Goal: Entertainment & Leisure: Consume media (video, audio)

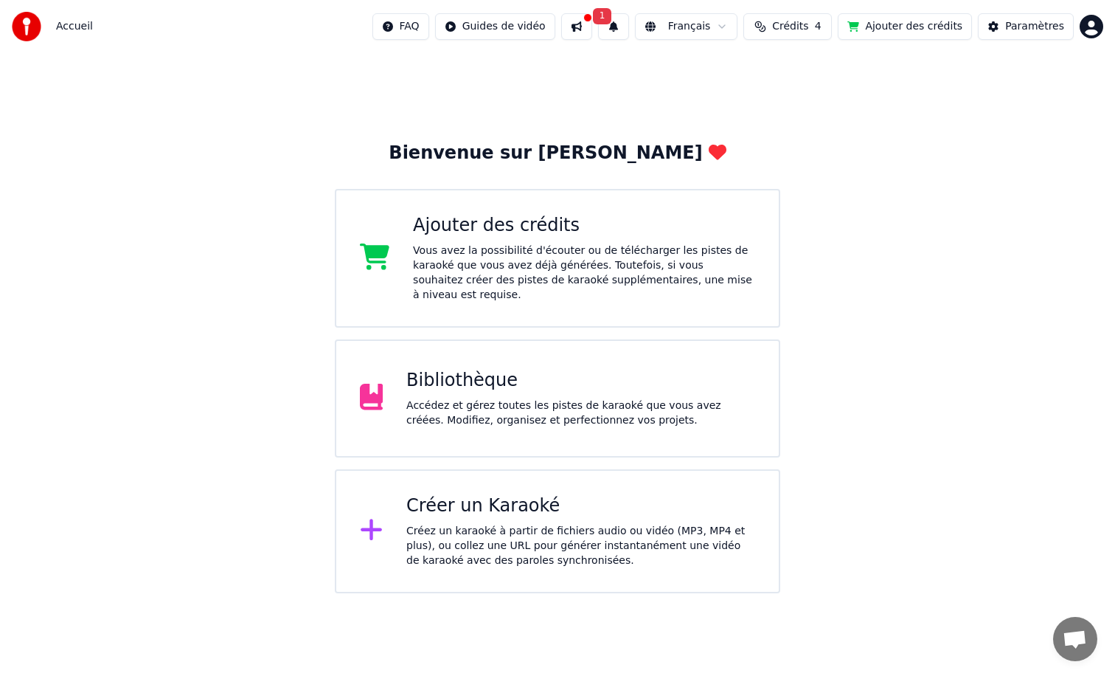
click at [943, 131] on div "Bienvenue sur Youka Ajouter des crédits Vous avez la possibilité d'écouter ou d…" at bounding box center [557, 323] width 1115 height 540
click at [573, 400] on div "Accédez et gérez toutes les pistes de karaoké que vous avez créées. Modifiez, o…" at bounding box center [580, 413] width 349 height 30
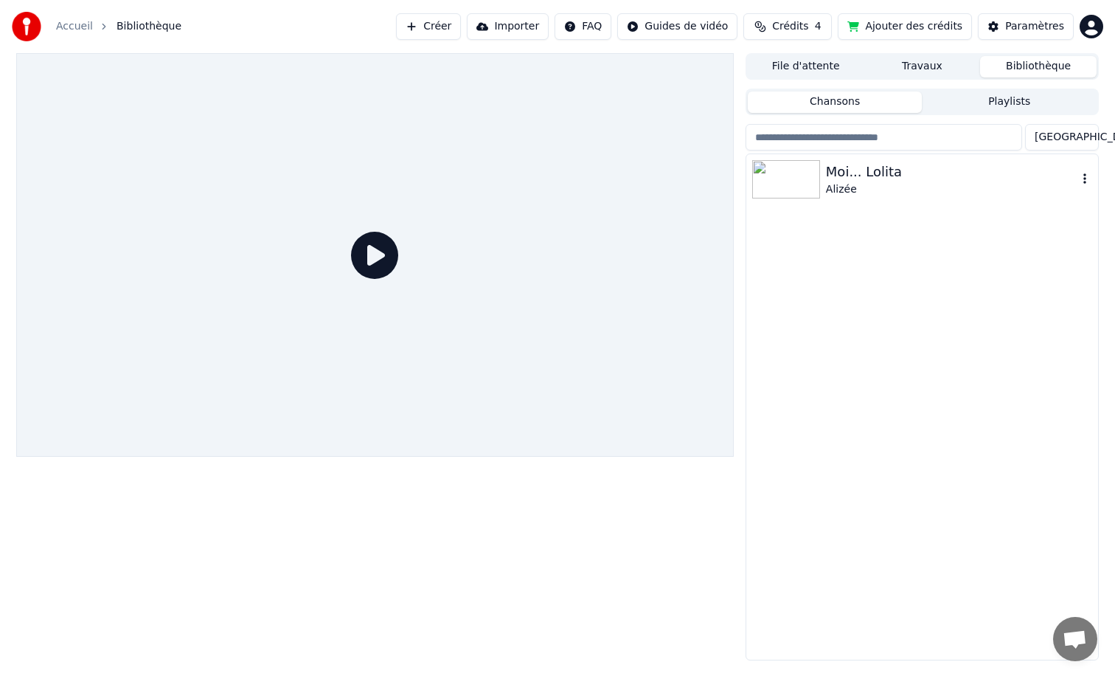
click at [943, 199] on div "Moi... [PERSON_NAME]" at bounding box center [922, 179] width 352 height 50
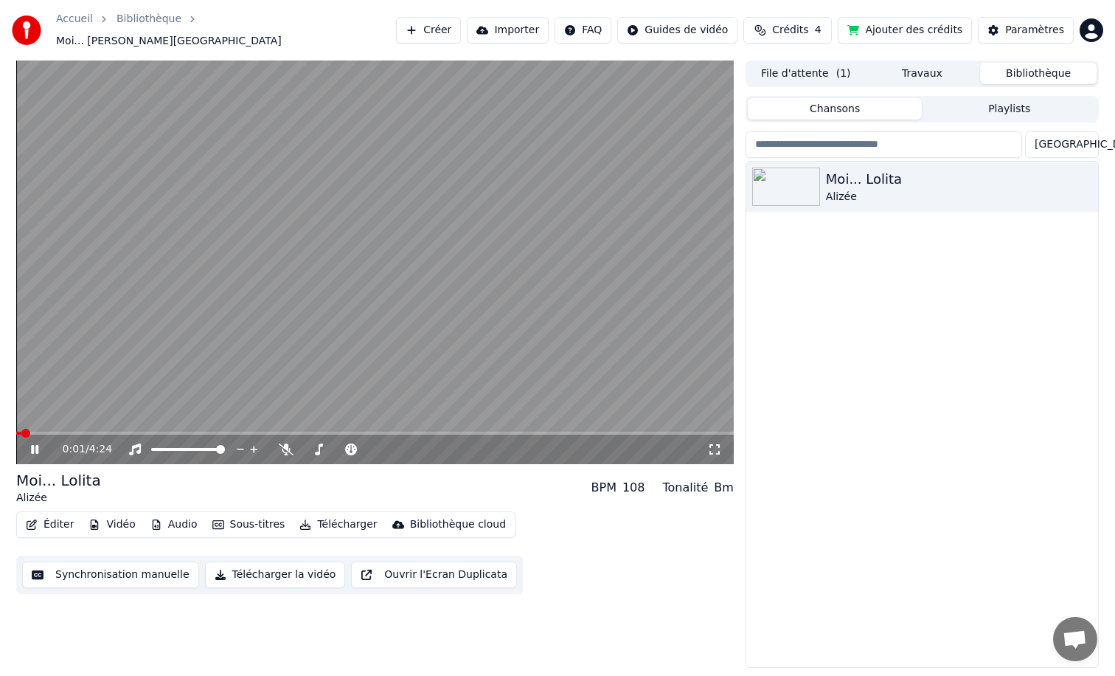
click at [35, 443] on icon at bounding box center [45, 449] width 35 height 12
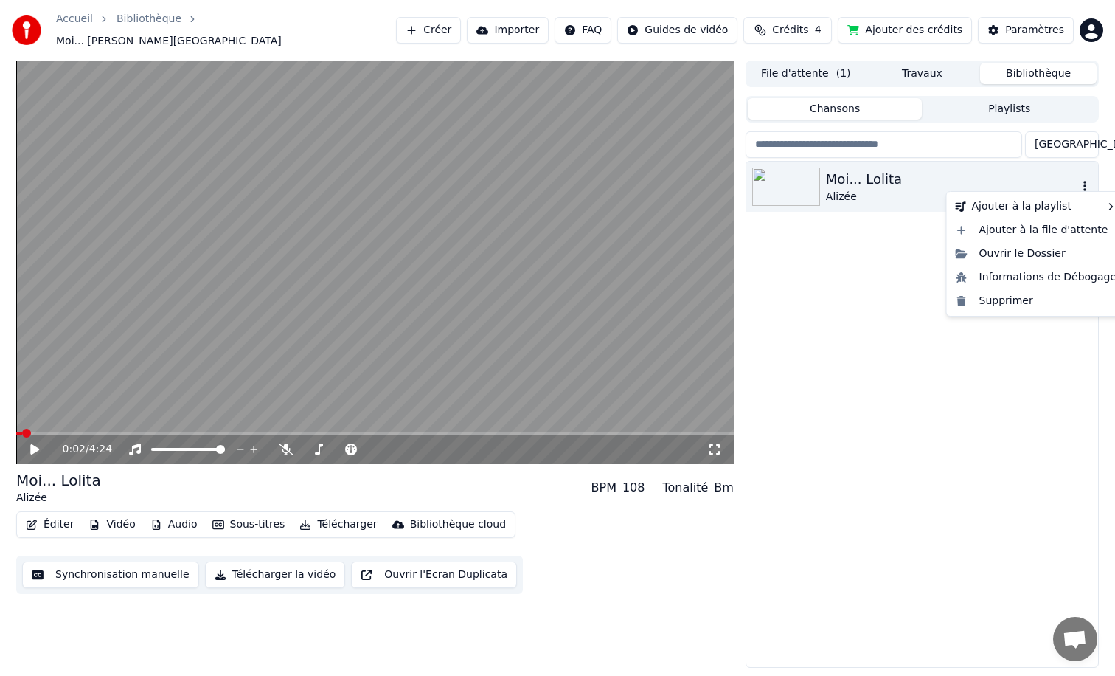
click at [1087, 180] on icon "button" at bounding box center [1085, 186] width 15 height 12
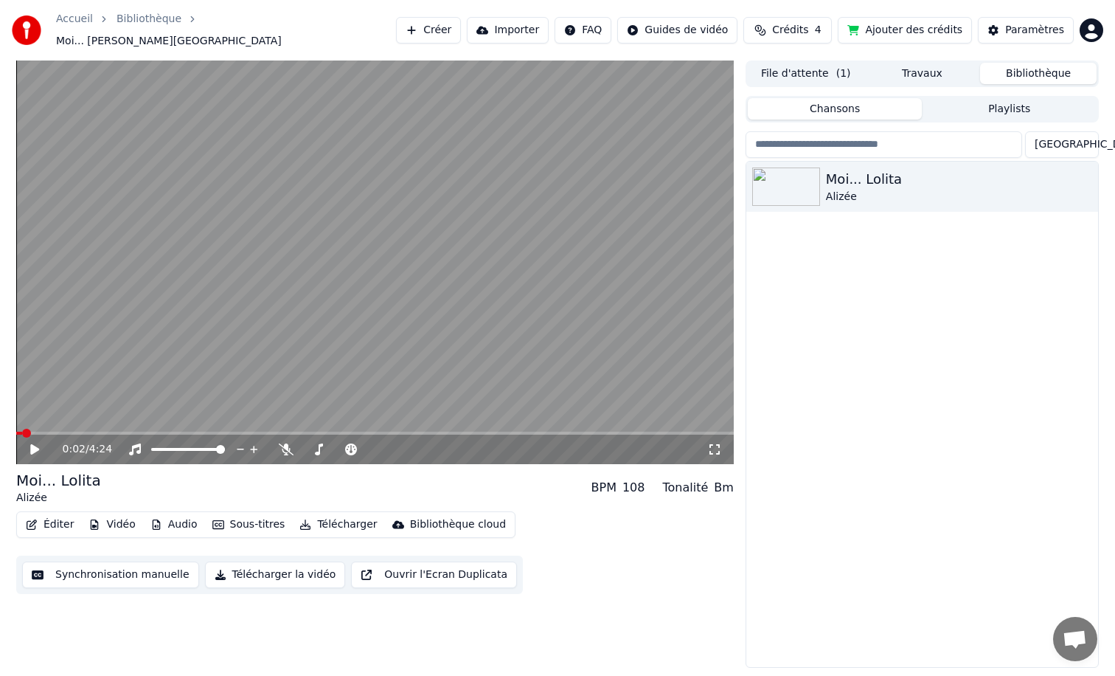
click at [899, 363] on div "Moi... [PERSON_NAME]" at bounding box center [922, 414] width 352 height 505
click at [112, 518] on button "Vidéo" at bounding box center [112, 524] width 58 height 21
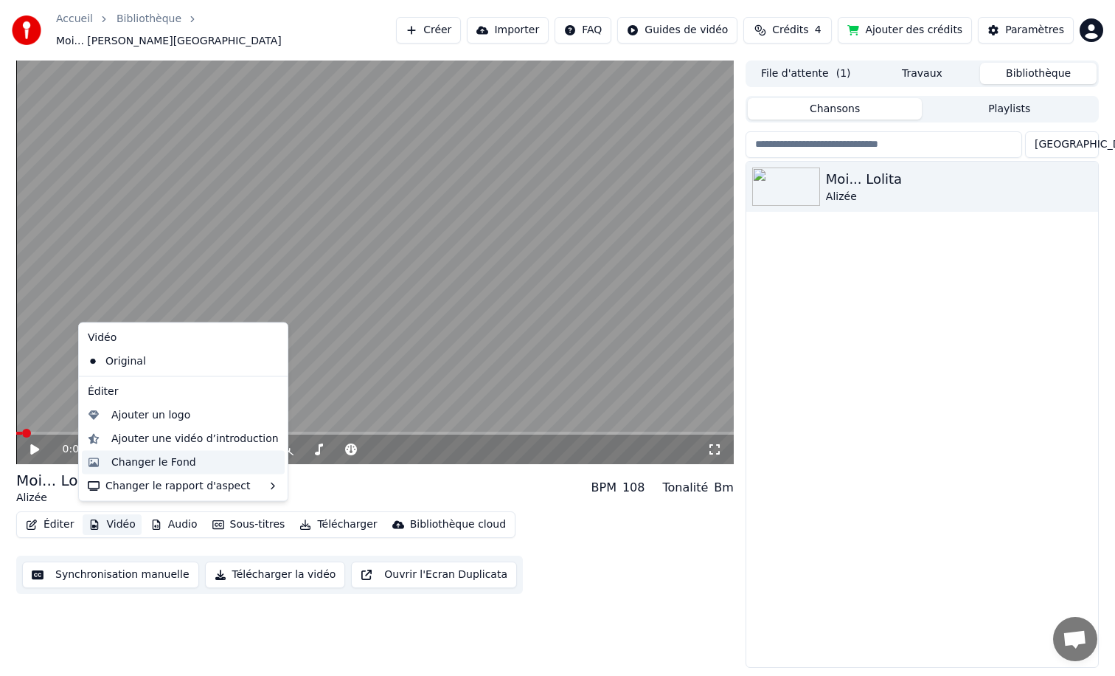
click at [167, 459] on div "Changer le Fond" at bounding box center [153, 461] width 85 height 15
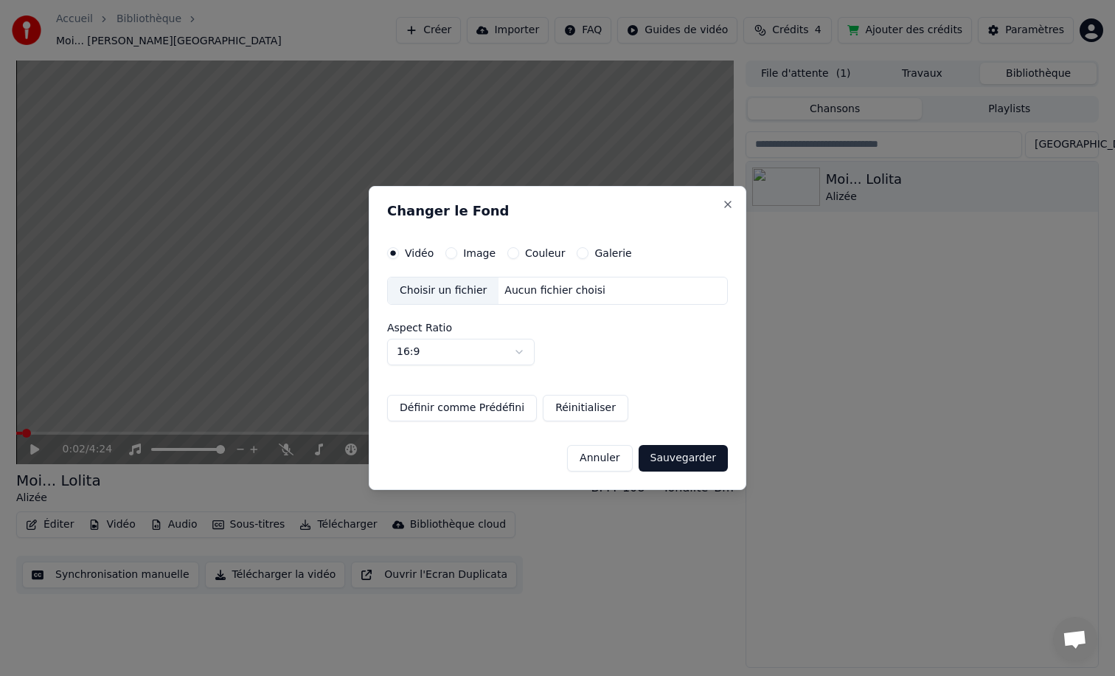
click at [441, 290] on div "Choisir un fichier" at bounding box center [443, 290] width 111 height 27
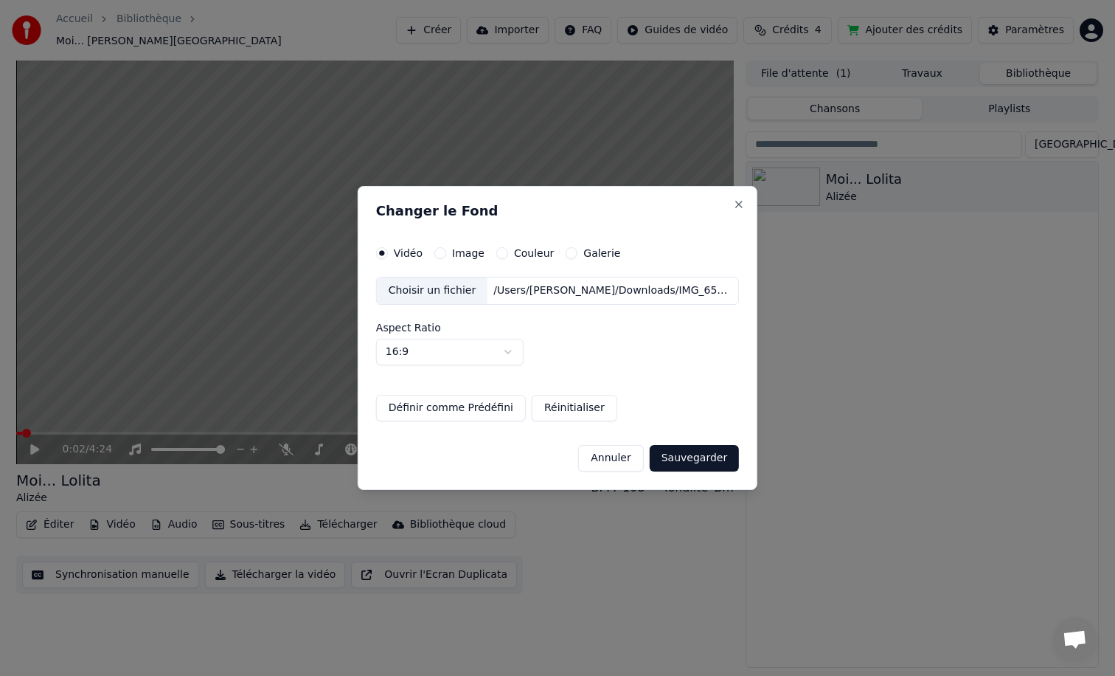
click at [696, 459] on button "Sauvegarder" at bounding box center [694, 458] width 89 height 27
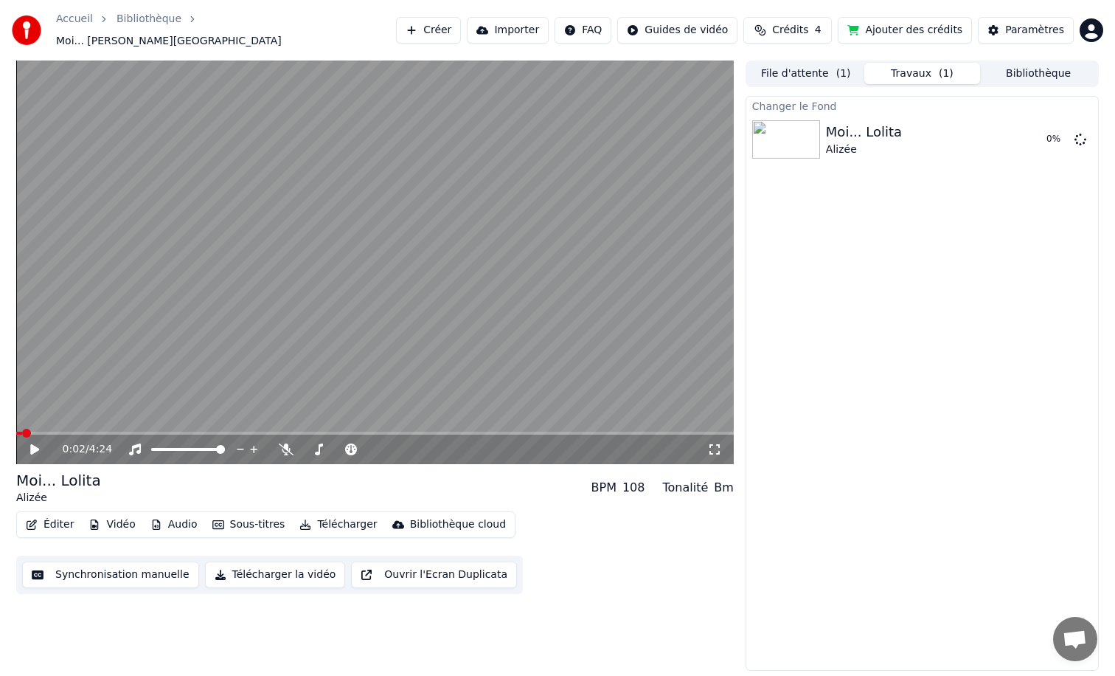
click at [37, 444] on icon at bounding box center [34, 449] width 9 height 10
click at [37, 445] on icon at bounding box center [34, 449] width 7 height 9
click at [1036, 133] on button "Jouer" at bounding box center [1043, 139] width 52 height 27
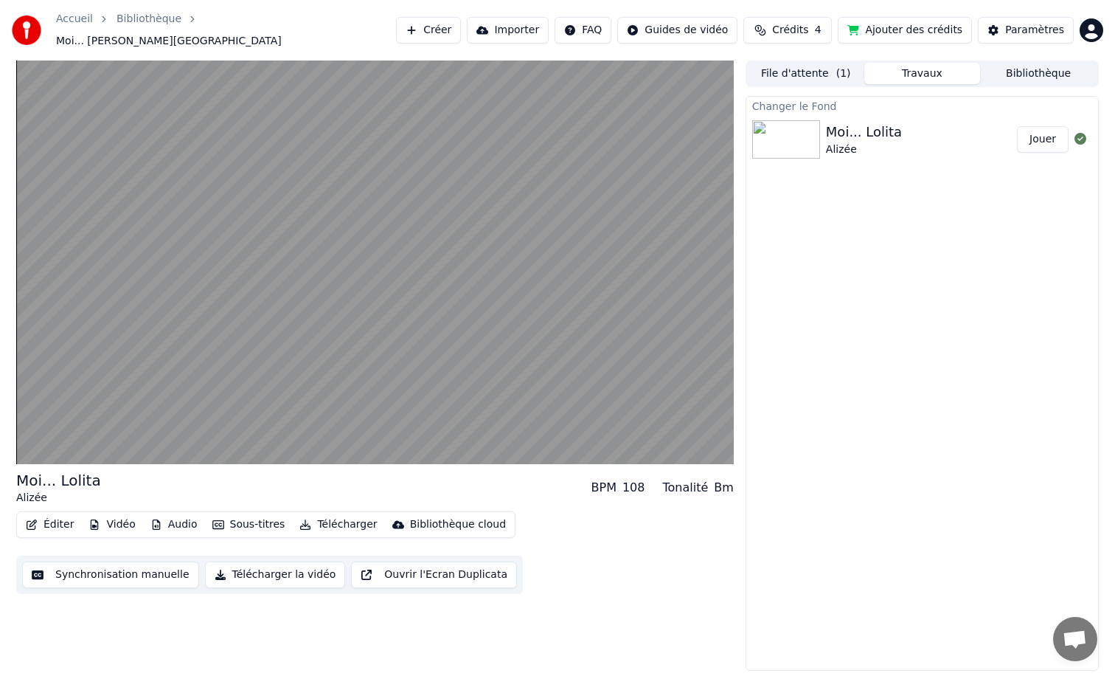
click at [1017, 126] on button "Jouer" at bounding box center [1043, 139] width 52 height 27
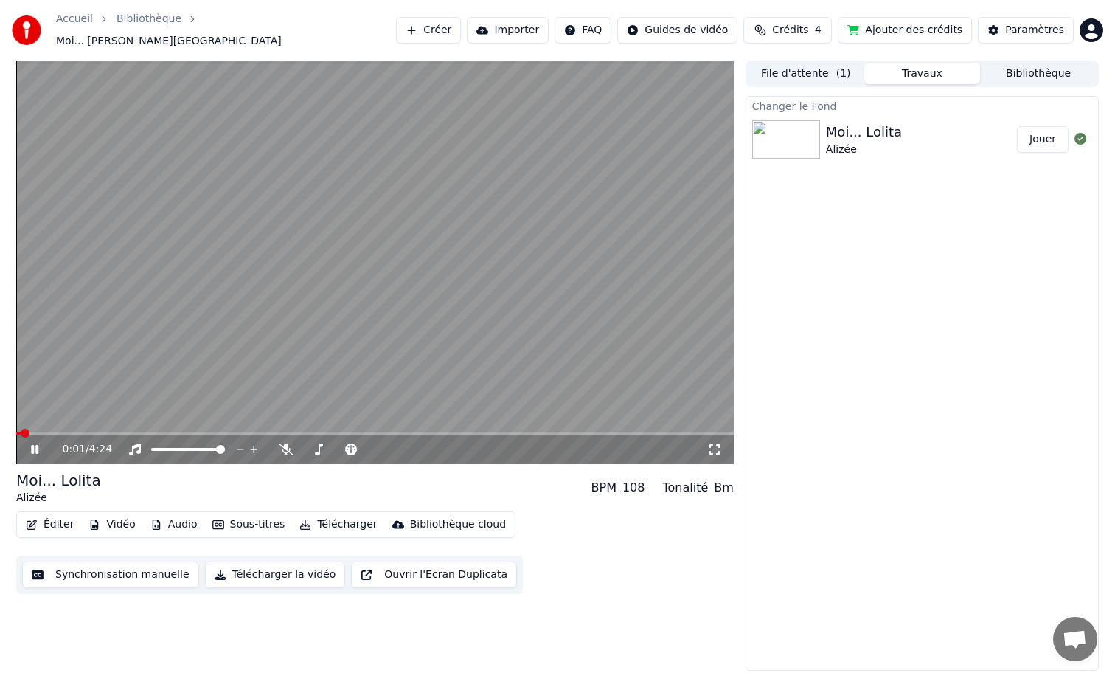
click at [1017, 126] on button "Jouer" at bounding box center [1043, 139] width 52 height 27
click at [37, 445] on icon at bounding box center [34, 449] width 7 height 9
